Goal: Book appointment/travel/reservation

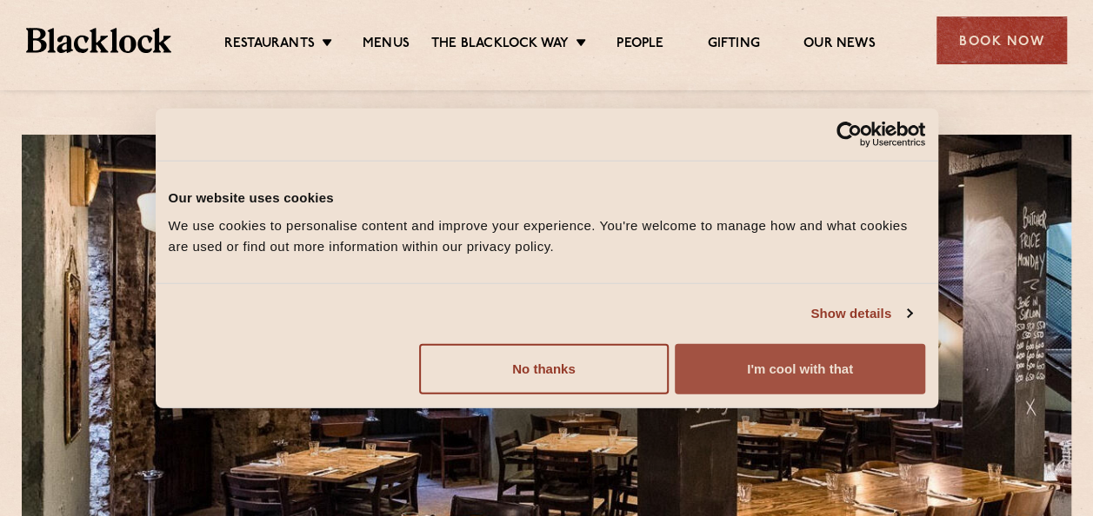
click at [806, 366] on button "I'm cool with that" at bounding box center [800, 368] width 250 height 50
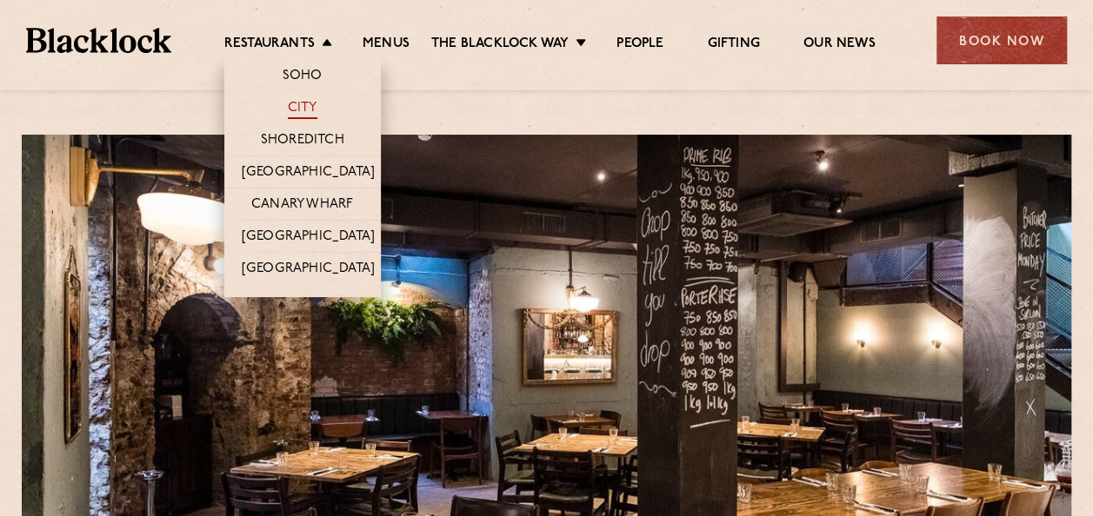
click at [296, 100] on link "City" at bounding box center [303, 109] width 30 height 19
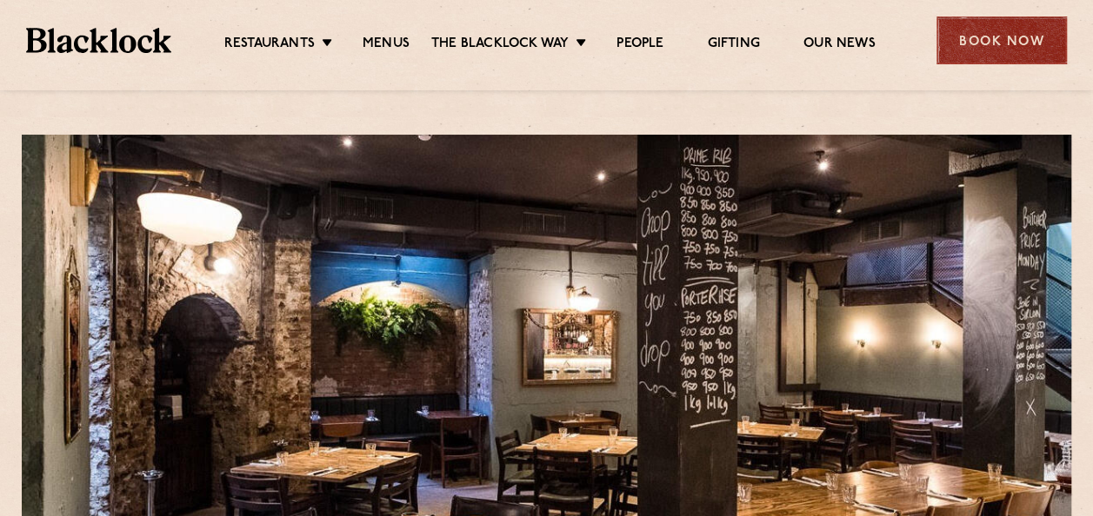
click at [986, 32] on div "Book Now" at bounding box center [1001, 41] width 130 height 48
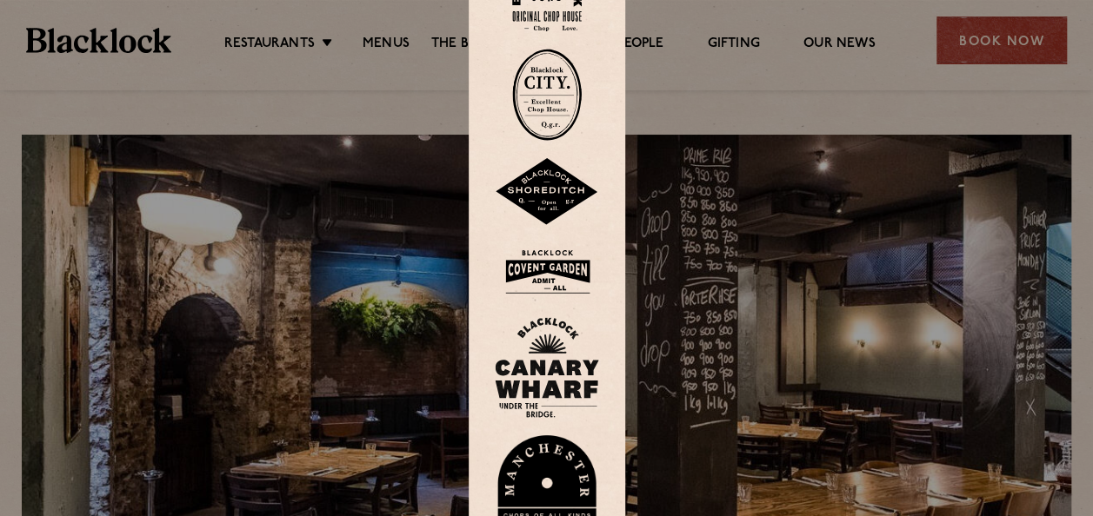
click at [569, 113] on img at bounding box center [547, 95] width 70 height 92
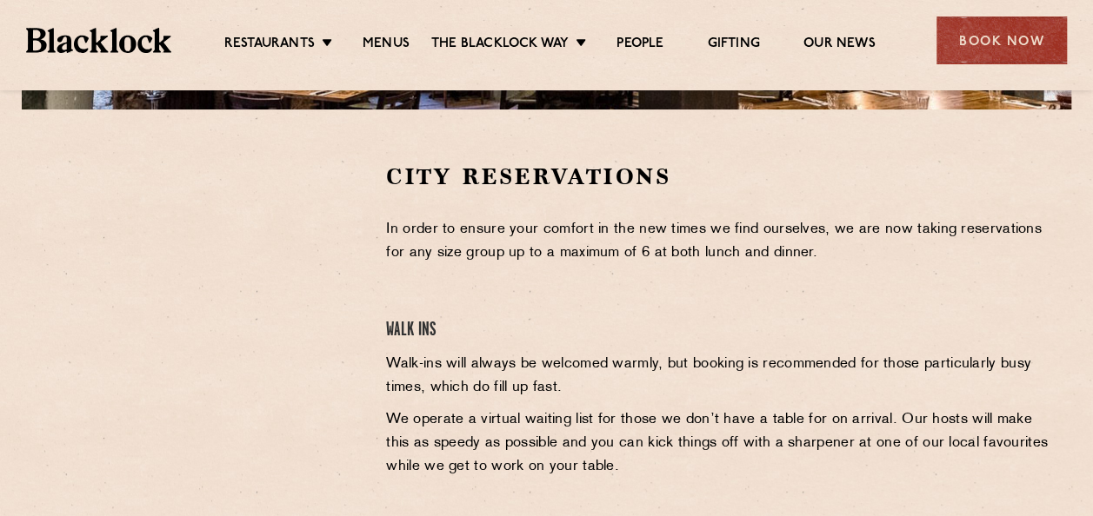
scroll to position [525, 0]
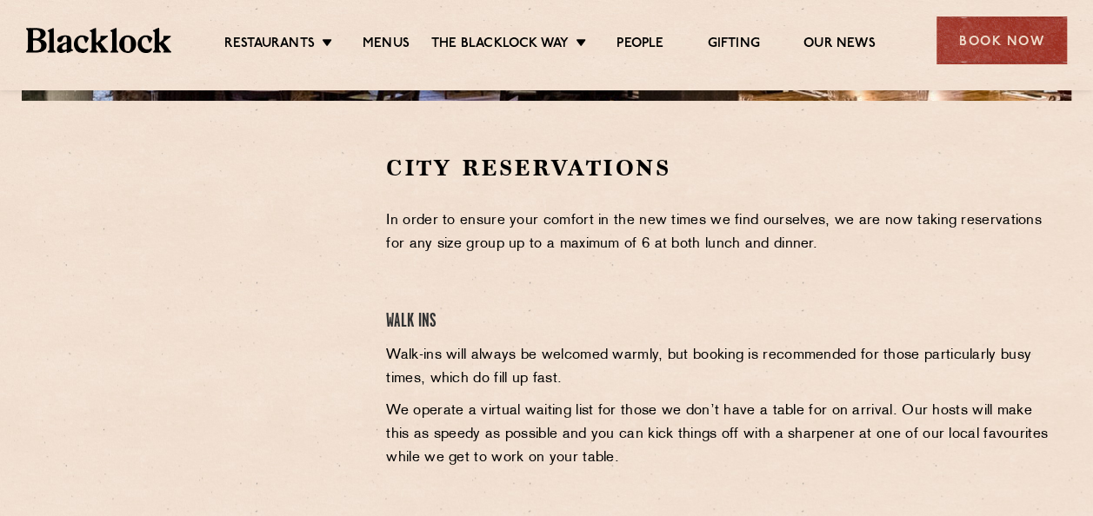
click at [620, 190] on div "City Reservations In order to ensure your comfort in the new times we find ours…" at bounding box center [719, 416] width 693 height 526
click at [548, 226] on p "In order to ensure your comfort in the new times we find ourselves, we are now …" at bounding box center [719, 233] width 667 height 47
click at [584, 210] on p "In order to ensure your comfort in the new times we find ourselves, we are now …" at bounding box center [719, 233] width 667 height 47
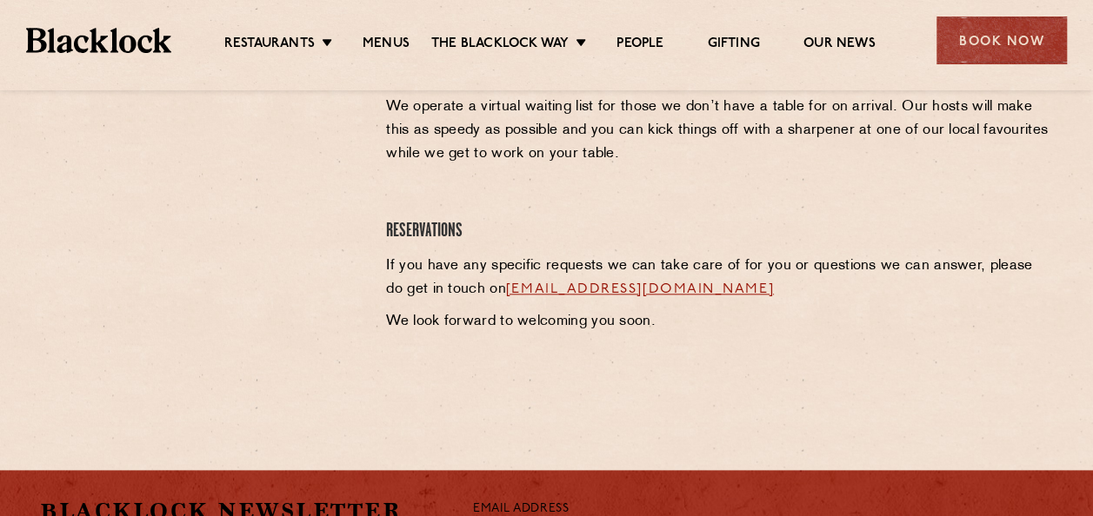
scroll to position [836, 0]
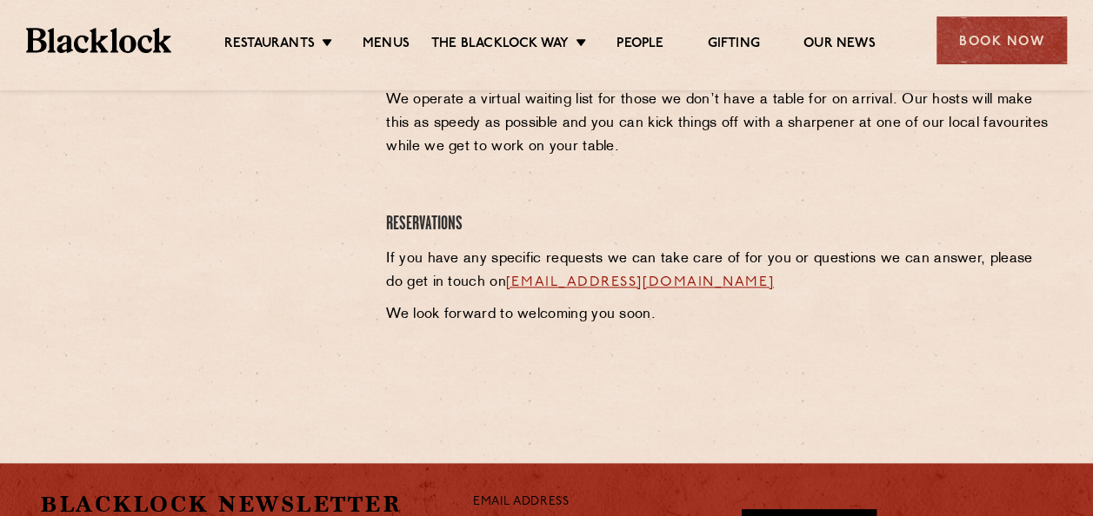
click at [638, 281] on link "cityreservations@theblacklock.com" at bounding box center [640, 283] width 268 height 14
